Goal: Task Accomplishment & Management: Complete application form

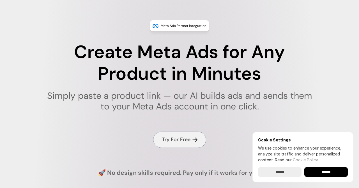
scroll to position [16, 0]
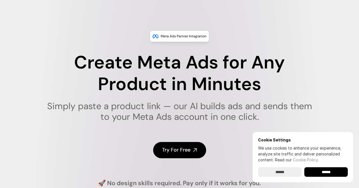
click at [274, 174] on input "******" at bounding box center [280, 172] width 44 height 10
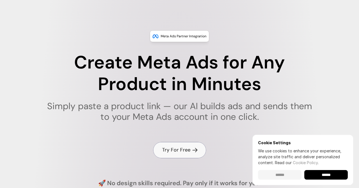
click at [177, 151] on h4 "Try For Free" at bounding box center [176, 150] width 28 height 7
